Goal: Complete application form

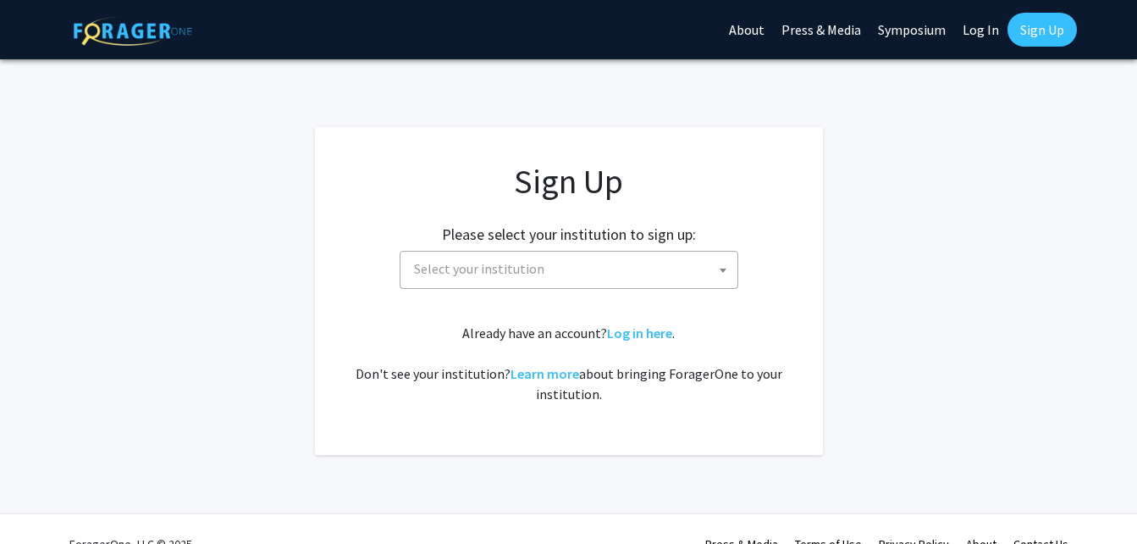
click at [668, 270] on span "Select your institution" at bounding box center [572, 269] width 330 height 35
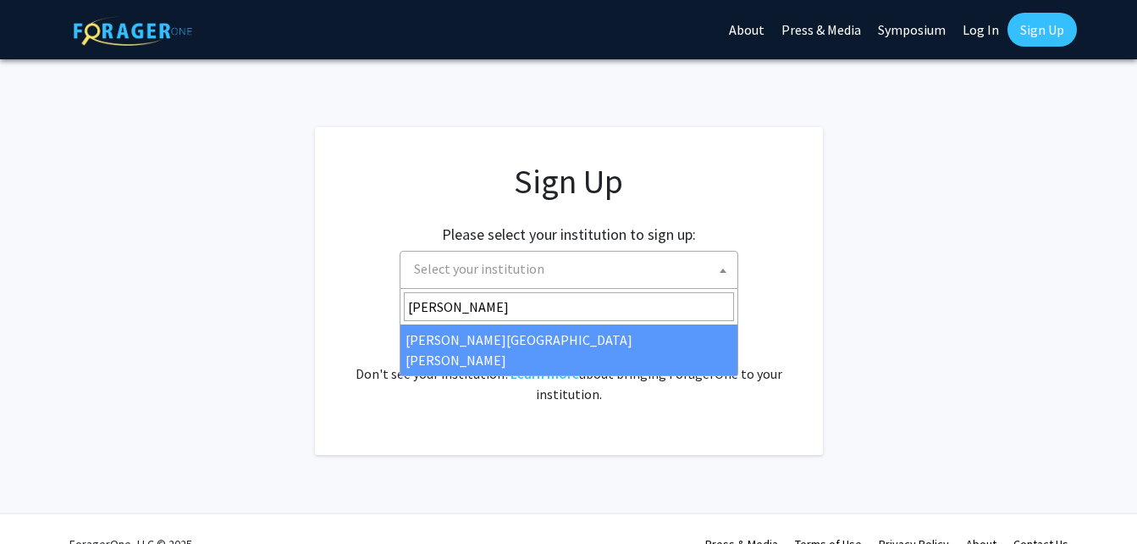
type input "[PERSON_NAME]"
select select "1"
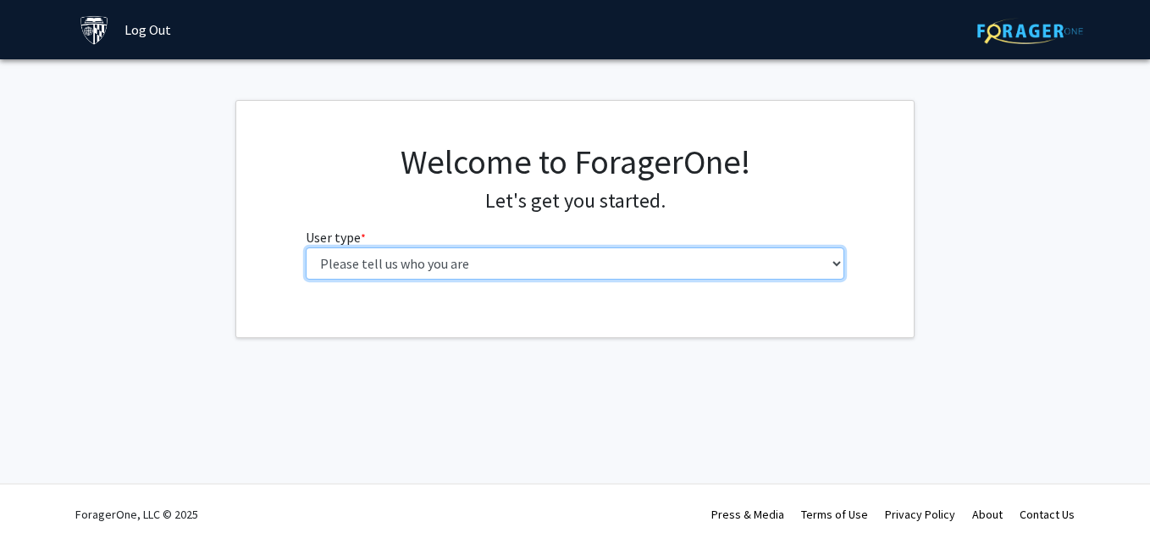
click at [749, 276] on select "Please tell us who you are Undergraduate Student Master's Student Doctoral Cand…" at bounding box center [576, 263] width 540 height 32
select select "2: masters"
click at [306, 247] on select "Please tell us who you are Undergraduate Student Master's Student Doctoral Cand…" at bounding box center [576, 263] width 540 height 32
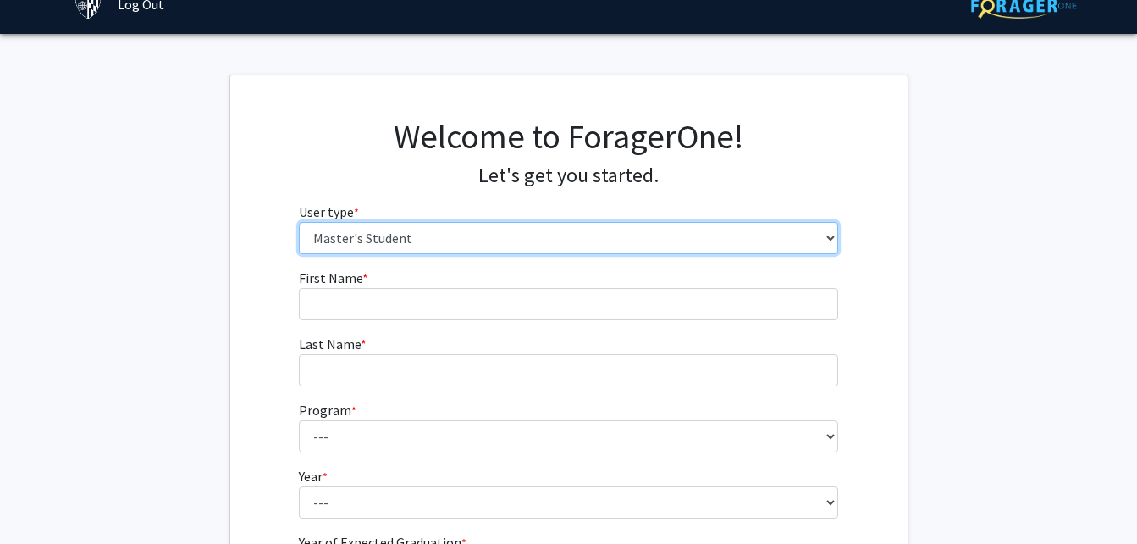
scroll to position [19, 0]
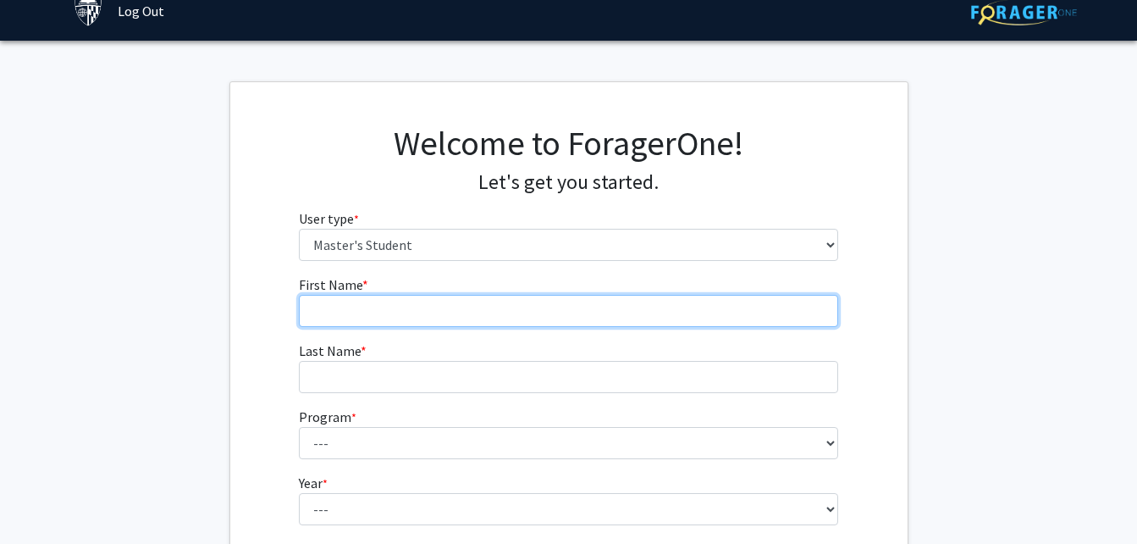
click at [353, 307] on input "First Name * required" at bounding box center [569, 311] width 540 height 32
type input "Fayia"
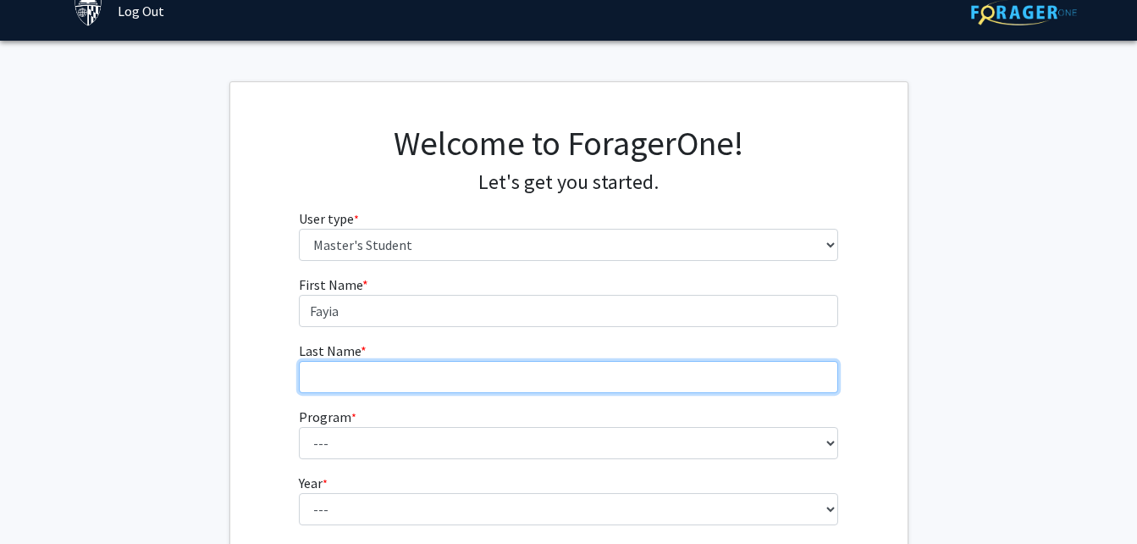
type input "Kendor"
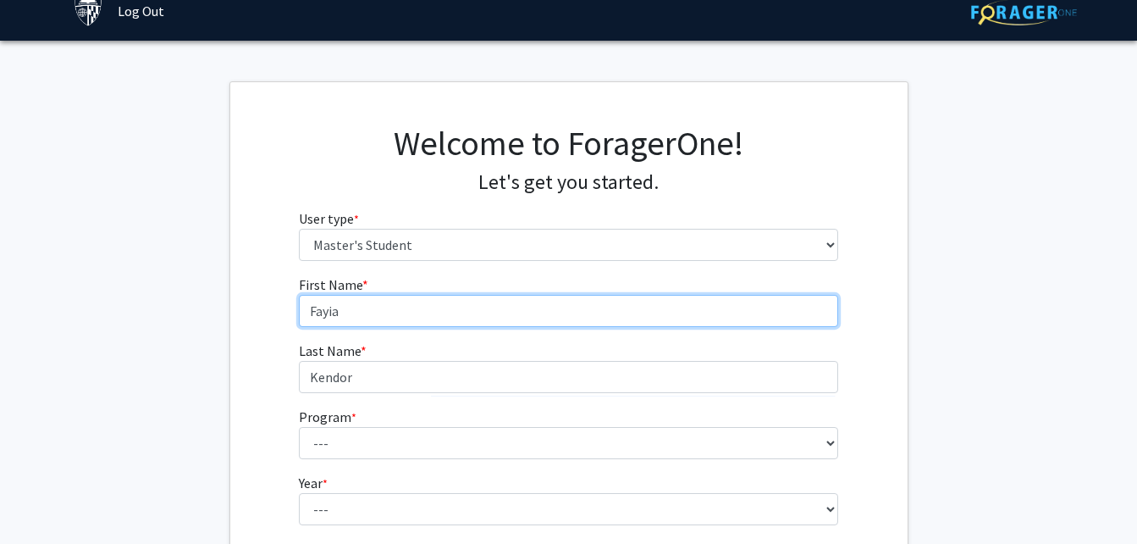
type input "Fayia Hassan"
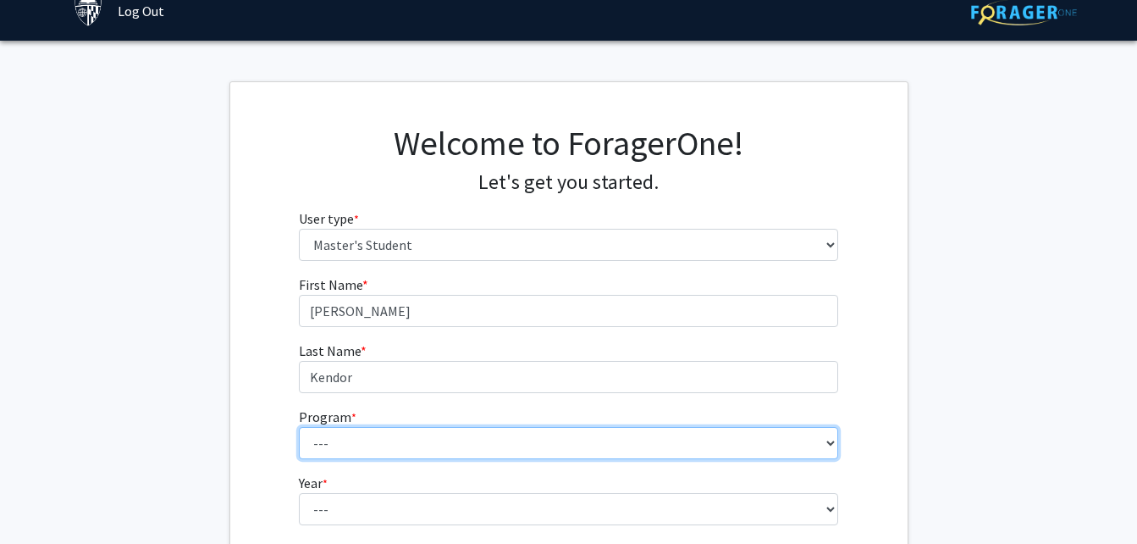
click at [340, 445] on select "--- Anatomy Education Applied and Computational Mathematics Applied Biomedical …" at bounding box center [569, 443] width 540 height 32
select select "56: 45"
click at [299, 427] on select "--- Anatomy Education Applied and Computational Mathematics Applied Biomedical …" at bounding box center [569, 443] width 540 height 32
click at [703, 446] on select "--- Anatomy Education Applied and Computational Mathematics Applied Biomedical …" at bounding box center [569, 443] width 540 height 32
click at [447, 445] on select "--- Anatomy Education Applied and Computational Mathematics Applied Biomedical …" at bounding box center [569, 443] width 540 height 32
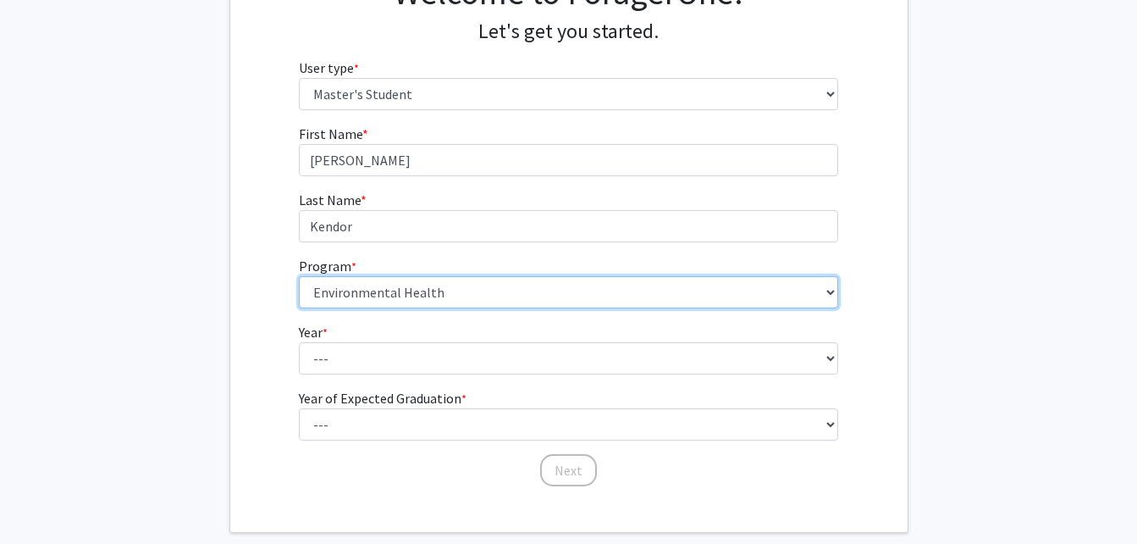
scroll to position [183, 0]
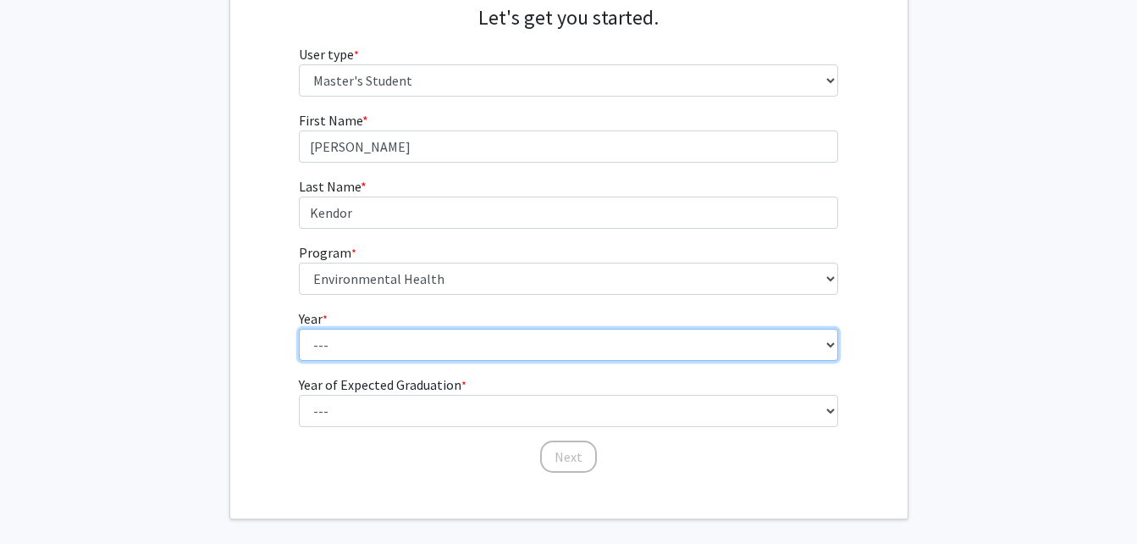
click at [811, 342] on select "--- First Year Second Year" at bounding box center [569, 345] width 540 height 32
select select "1: first_year"
click at [299, 329] on select "--- First Year Second Year" at bounding box center [569, 345] width 540 height 32
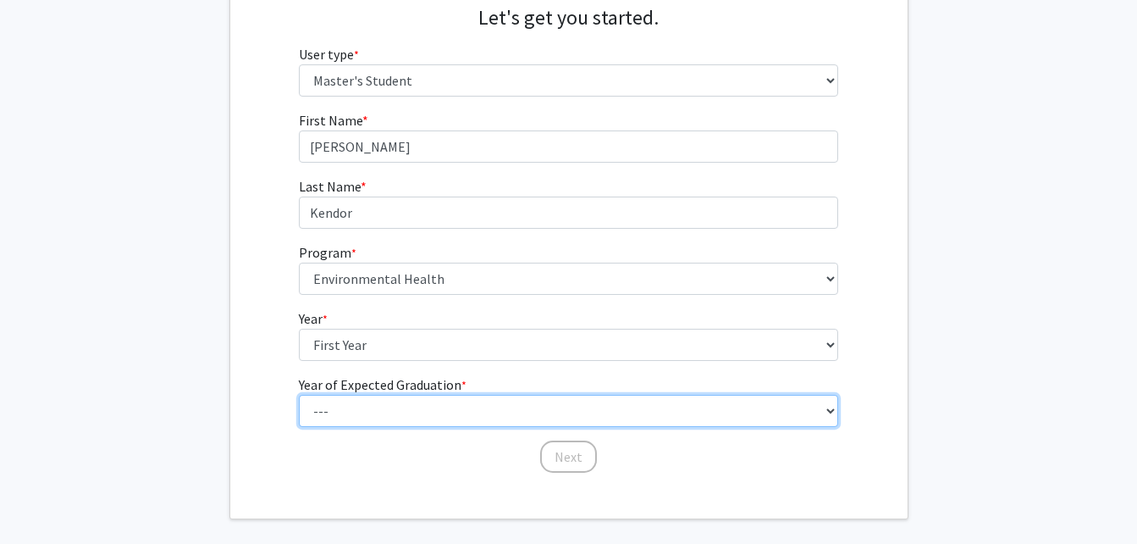
click at [633, 408] on select "--- 2025 2026 2027 2028 2029 2030 2031 2032 2033 2034" at bounding box center [569, 411] width 540 height 32
click at [299, 395] on select "--- 2025 2026 2027 2028 2029 2030 2031 2032 2033 2034" at bounding box center [569, 411] width 540 height 32
click at [812, 401] on select "--- 2025 2026 2027 2028 2029 2030 2031 2032 2033 2034" at bounding box center [569, 411] width 540 height 32
select select "3: 2027"
click at [299, 395] on select "--- 2025 2026 2027 2028 2029 2030 2031 2032 2033 2034" at bounding box center [569, 411] width 540 height 32
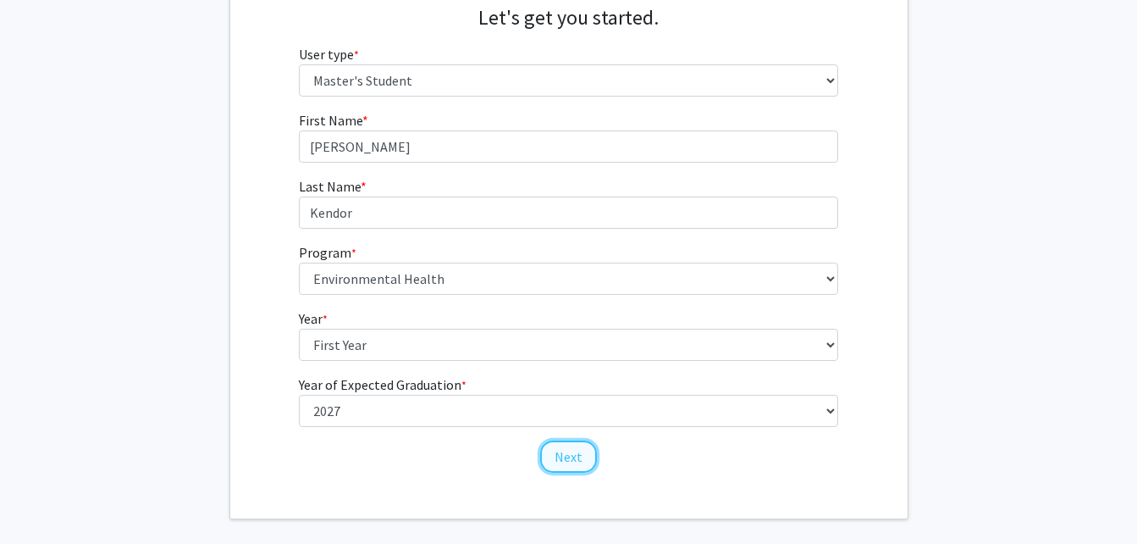
click at [572, 450] on button "Next" at bounding box center [568, 456] width 57 height 32
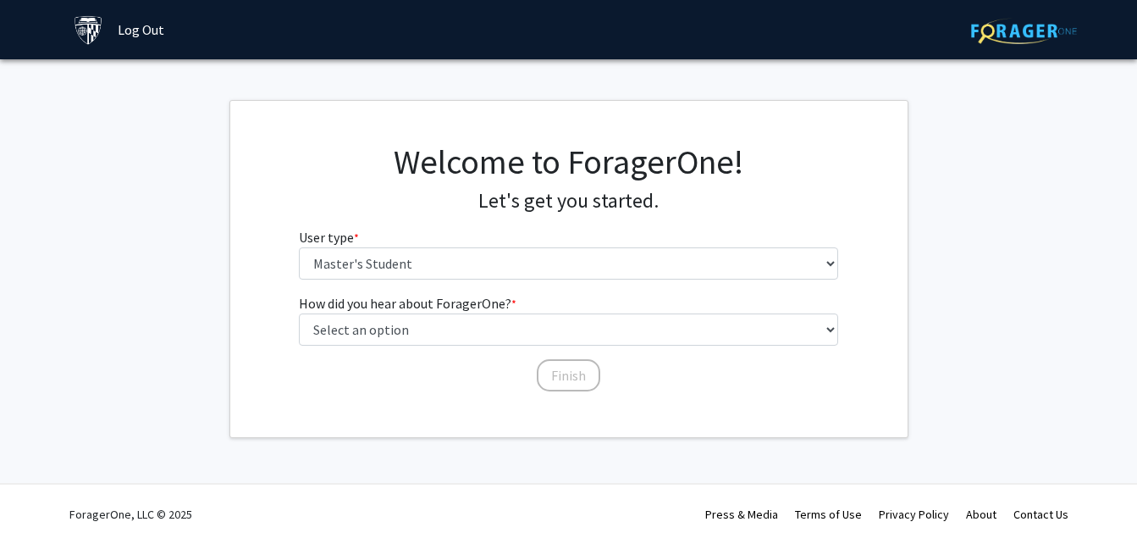
scroll to position [0, 0]
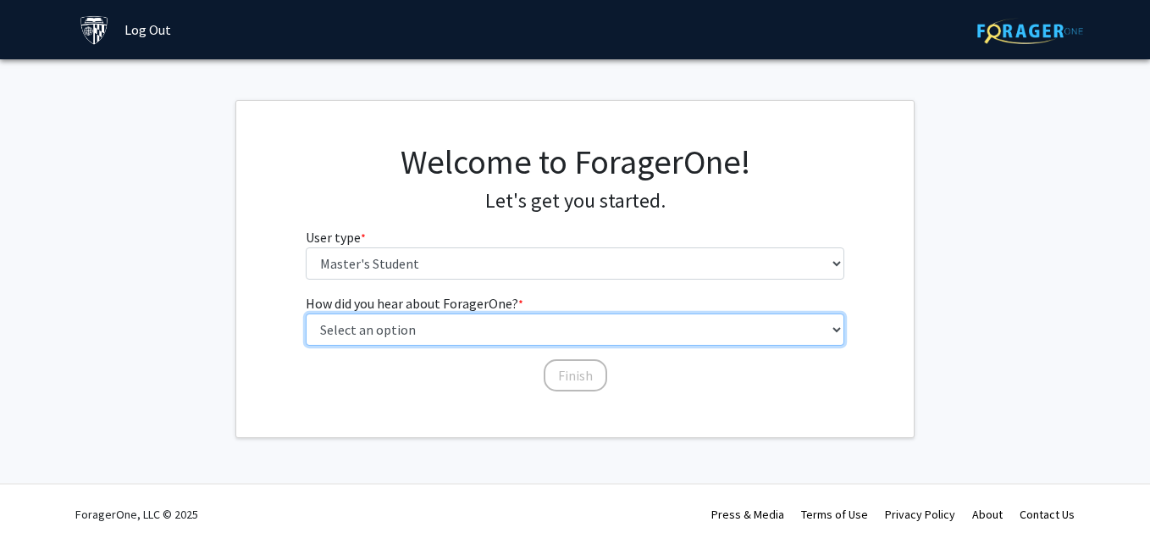
click at [470, 328] on select "Select an option Peer/student recommendation Faculty/staff recommendation Unive…" at bounding box center [576, 329] width 540 height 32
select select "3: university_website"
click at [306, 313] on select "Select an option Peer/student recommendation Faculty/staff recommendation Unive…" at bounding box center [576, 329] width 540 height 32
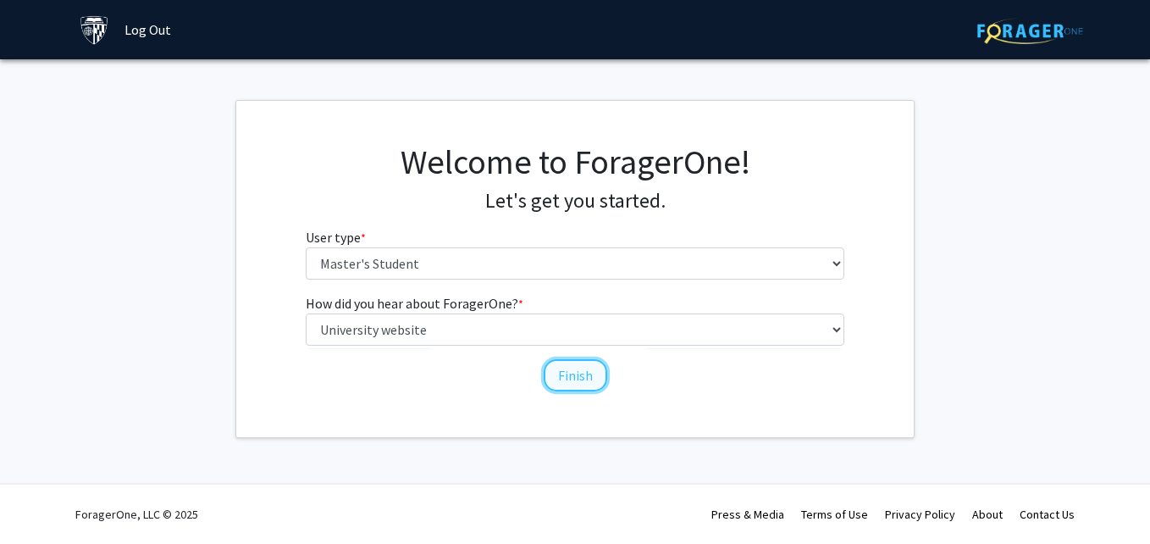
click at [562, 376] on button "Finish" at bounding box center [576, 375] width 64 height 32
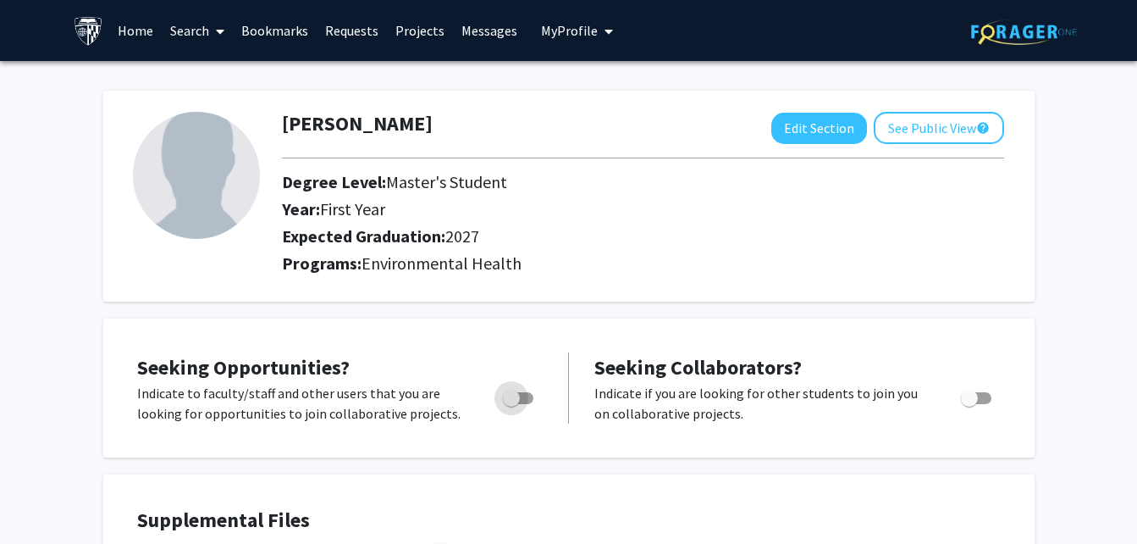
click at [512, 393] on span "Toggle" at bounding box center [511, 398] width 17 height 17
click at [512, 404] on input "Are you actively seeking opportunities?" at bounding box center [511, 404] width 1 height 1
checkbox input "true"
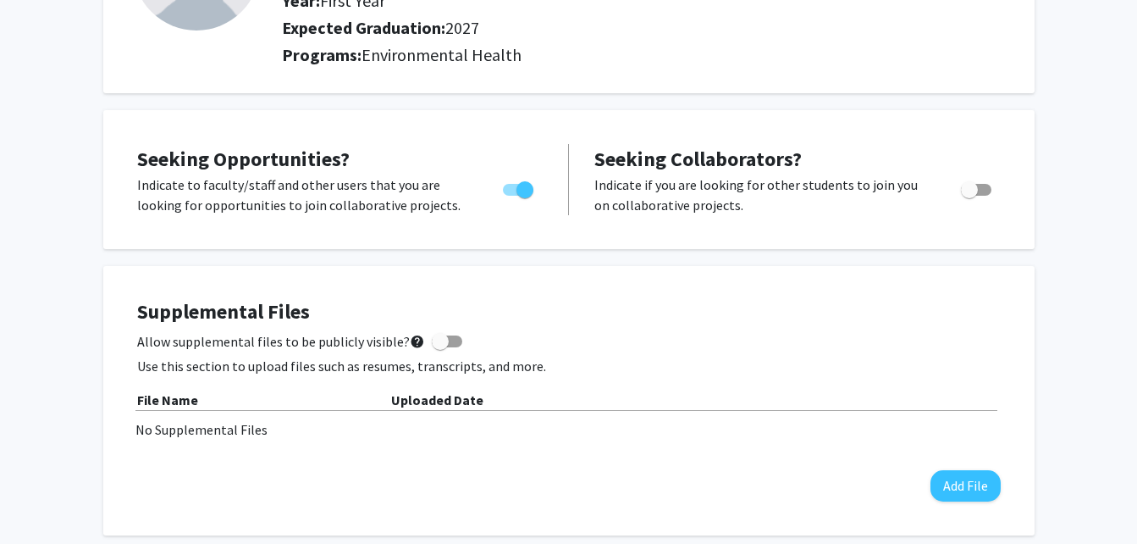
scroll to position [192, 0]
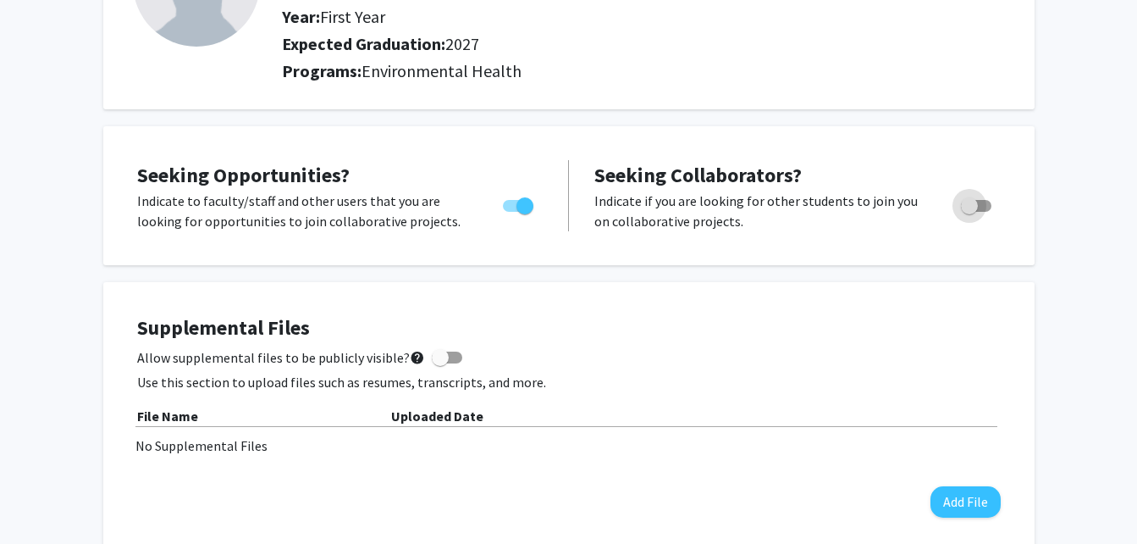
click at [980, 201] on span "Toggle" at bounding box center [976, 206] width 30 height 12
click at [970, 212] on input "Would you like to receive other student requests to work with you?" at bounding box center [969, 212] width 1 height 1
checkbox input "true"
click at [435, 357] on span at bounding box center [440, 357] width 17 height 17
click at [440, 363] on input "Allow supplemental files to be publicly visible? help" at bounding box center [440, 363] width 1 height 1
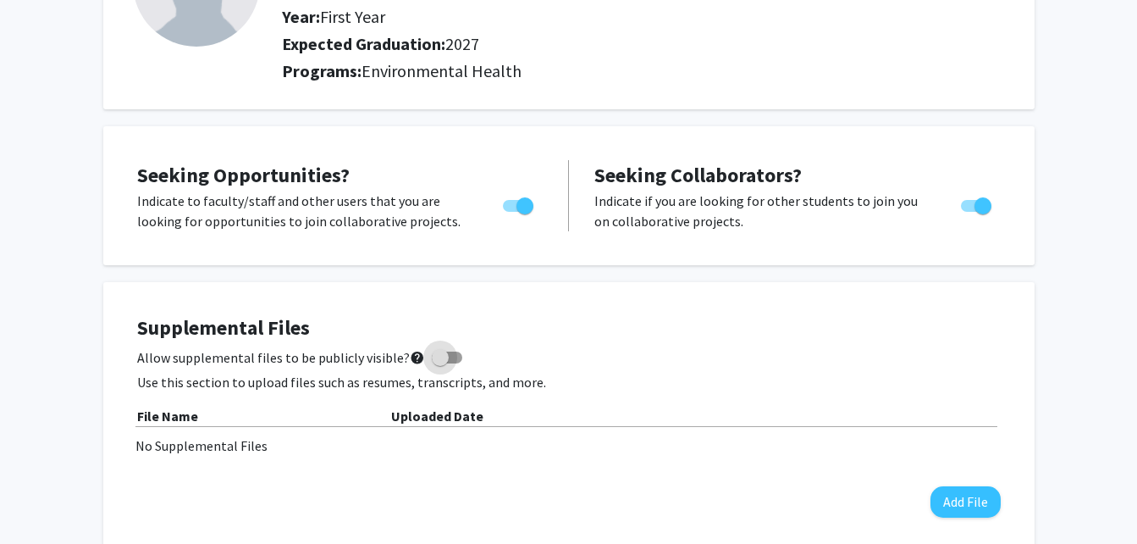
checkbox input "true"
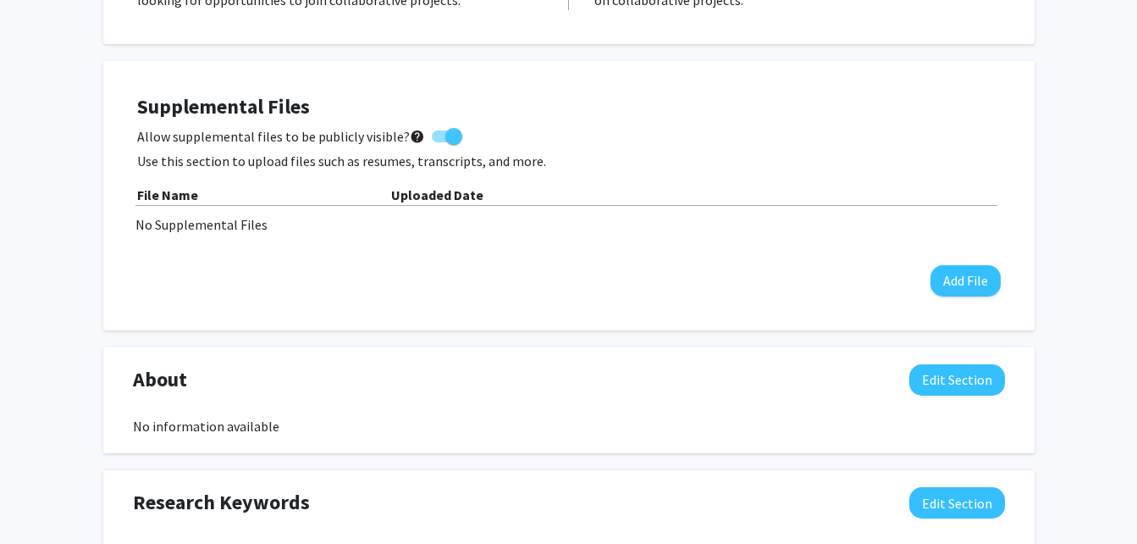
scroll to position [0, 0]
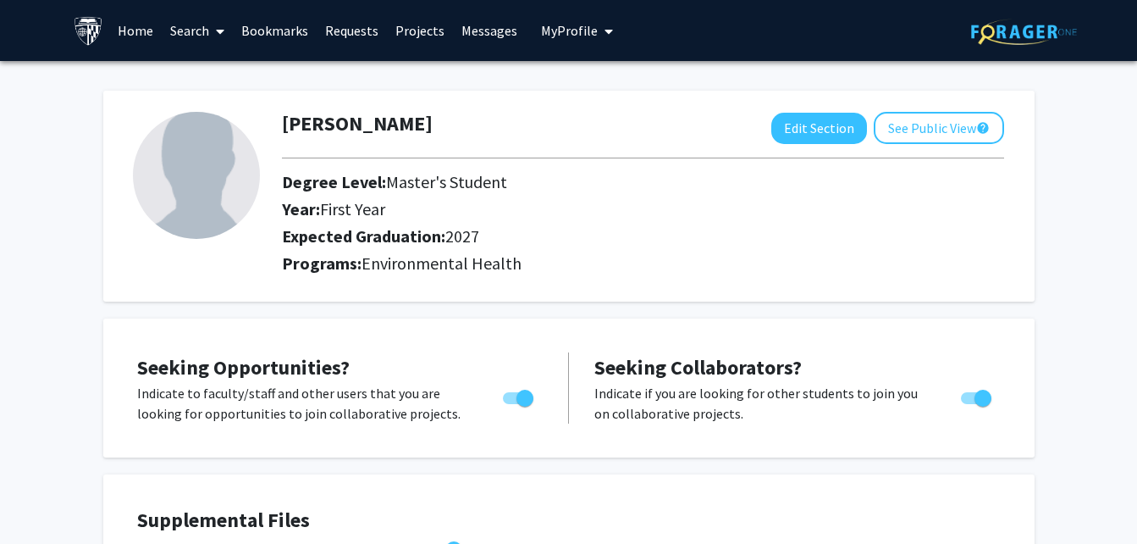
click at [578, 241] on h2 "Expected Graduation: 2027" at bounding box center [570, 236] width 577 height 20
click at [423, 24] on link "Projects" at bounding box center [420, 30] width 66 height 59
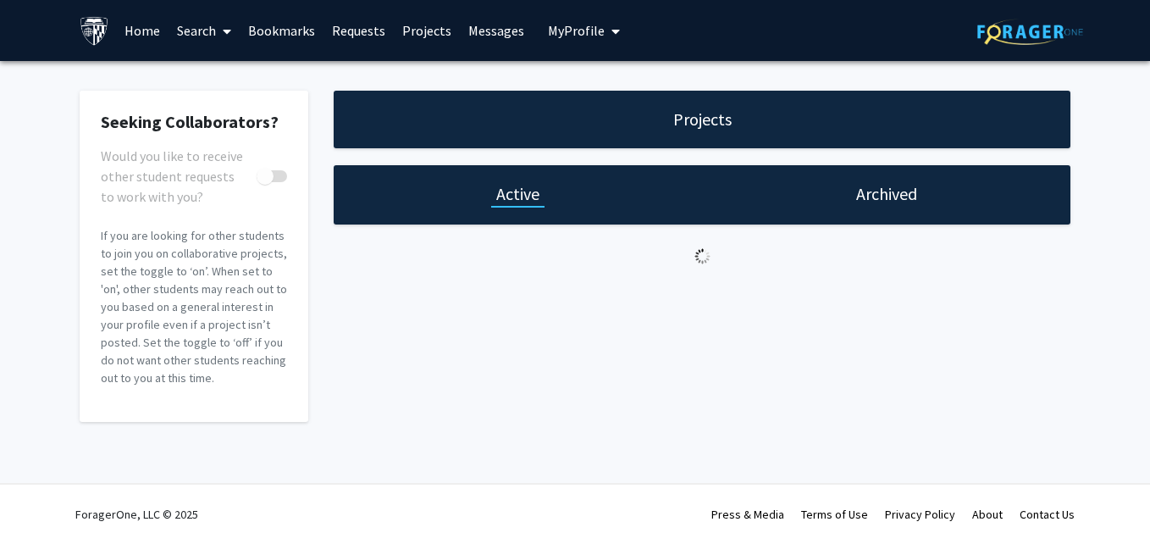
checkbox input "true"
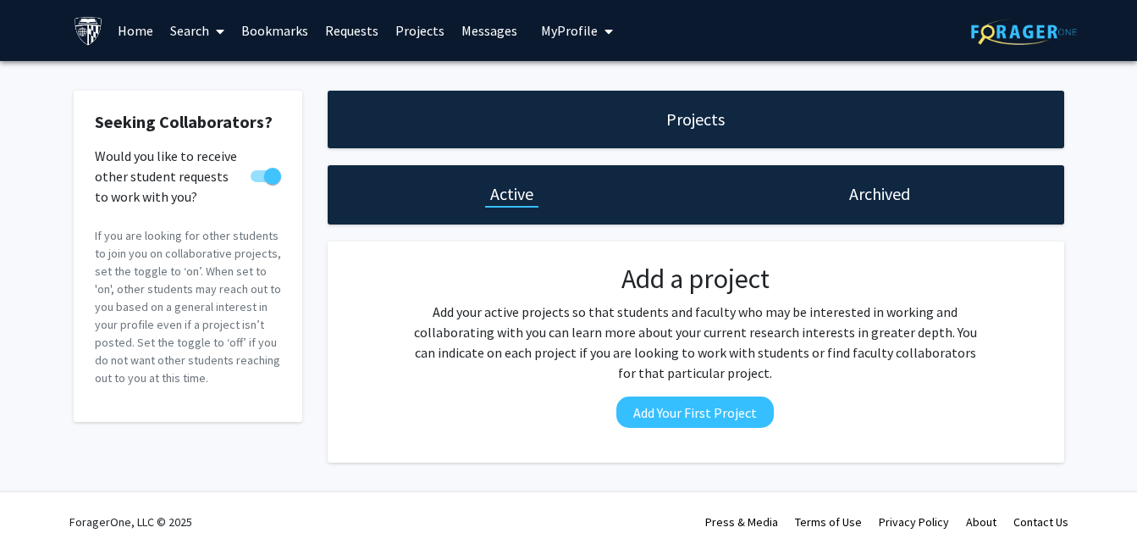
click at [481, 30] on link "Messages" at bounding box center [489, 30] width 73 height 59
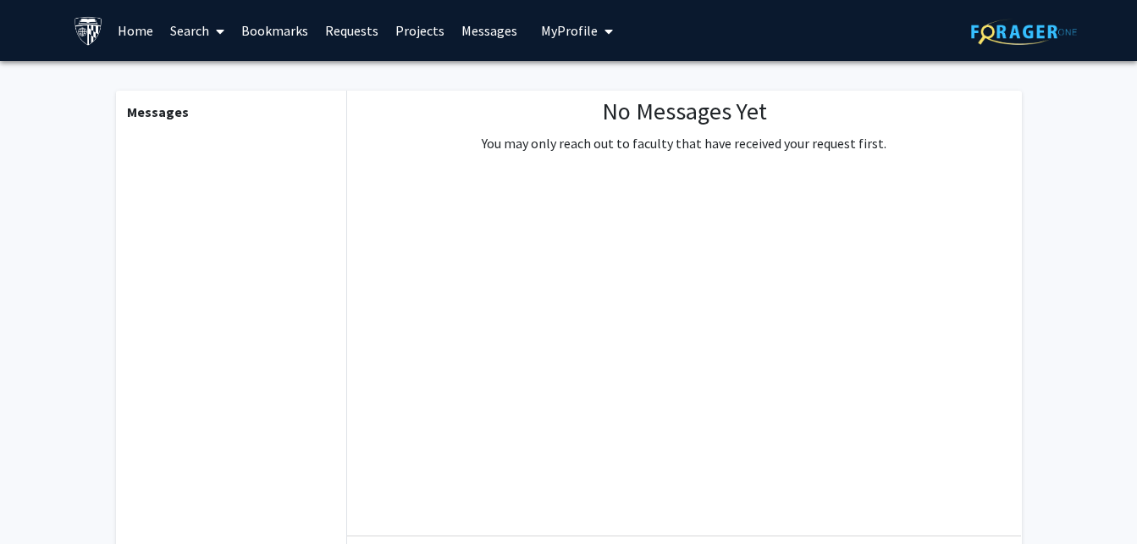
click at [143, 26] on link "Home" at bounding box center [135, 30] width 53 height 59
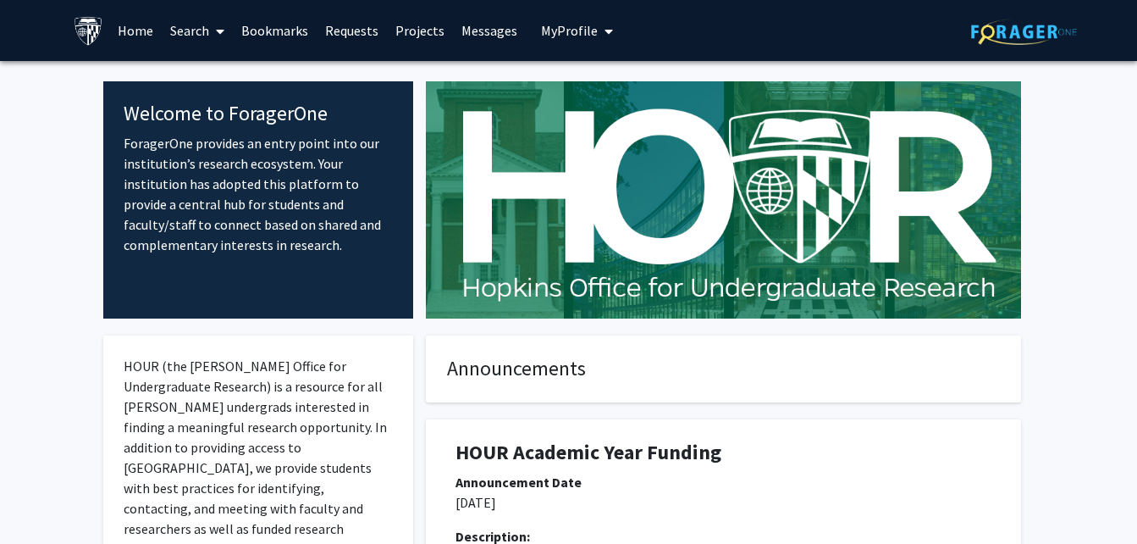
click at [134, 28] on link "Home" at bounding box center [135, 30] width 53 height 59
click at [123, 29] on link "Home" at bounding box center [135, 30] width 53 height 59
